Goal: Information Seeking & Learning: Learn about a topic

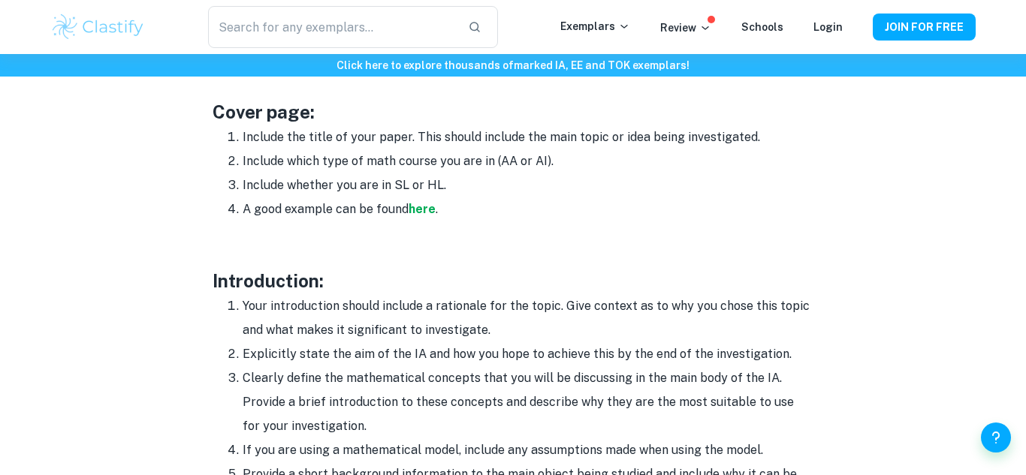
scroll to position [800, 0]
click at [381, 239] on p at bounding box center [512, 232] width 601 height 23
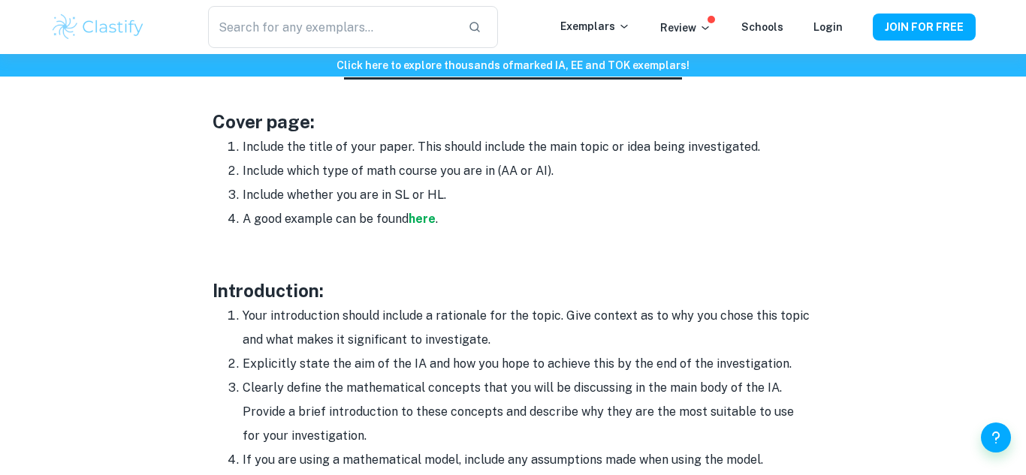
scroll to position [788, 0]
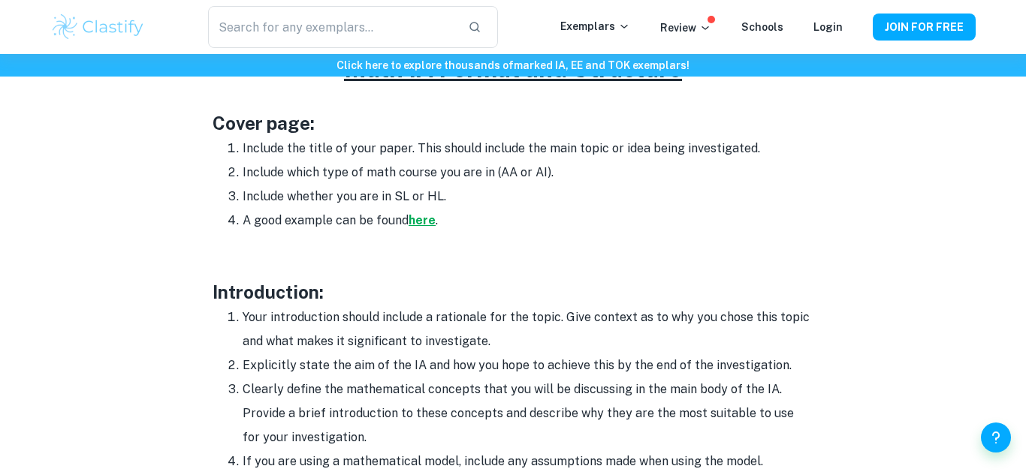
click at [418, 224] on strong "here" at bounding box center [421, 220] width 27 height 14
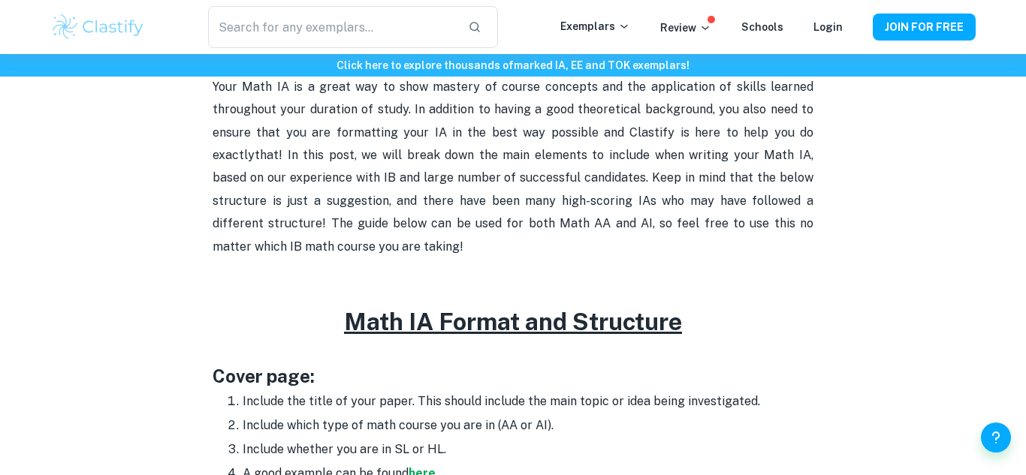
scroll to position [498, 0]
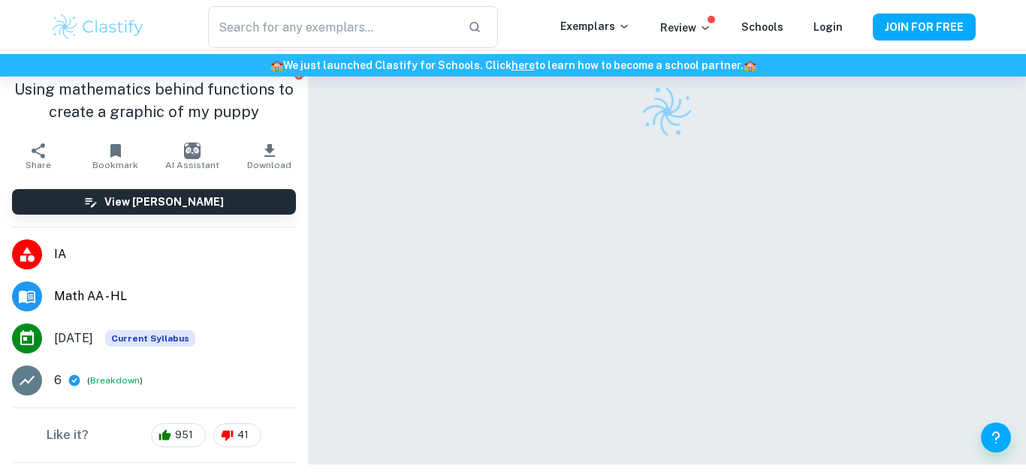
scroll to position [77, 0]
